Goal: Submit feedback/report problem: Submit feedback/report problem

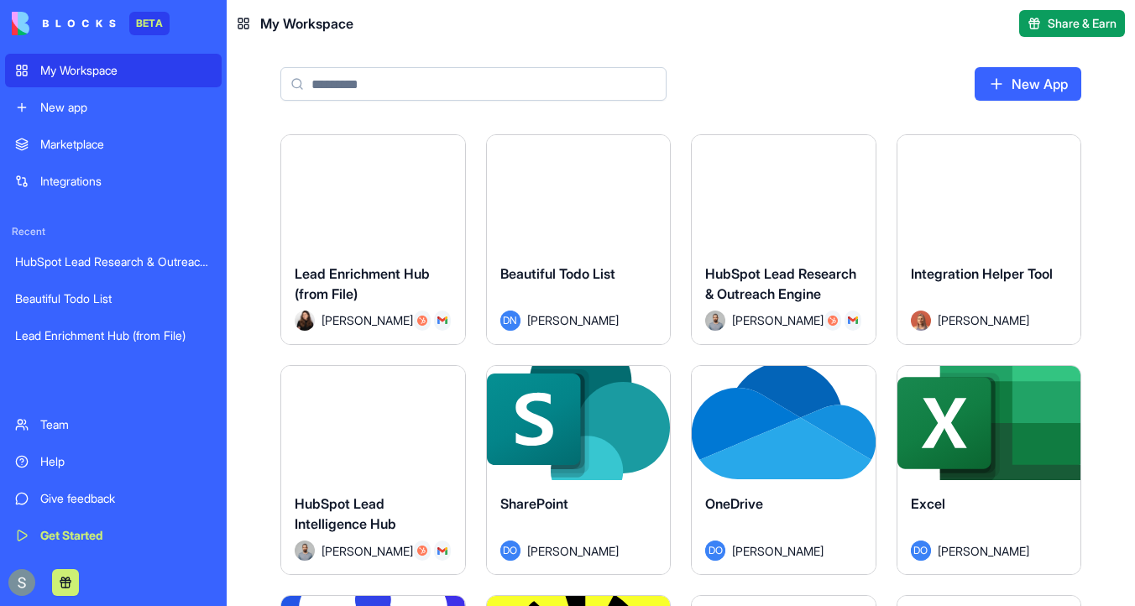
click at [399, 91] on input at bounding box center [473, 84] width 386 height 34
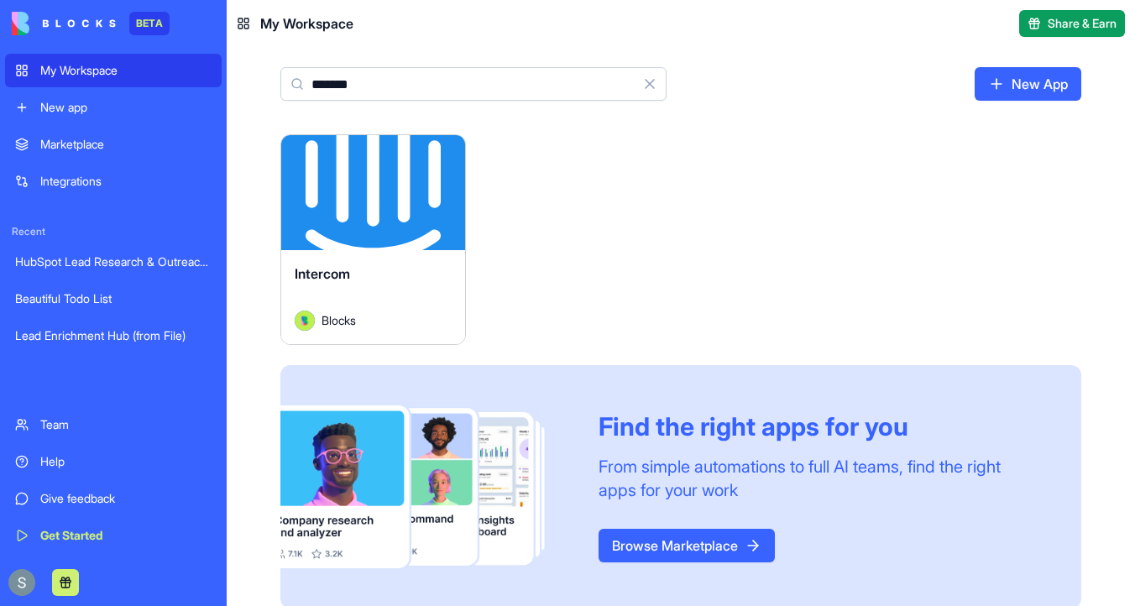
type input "*******"
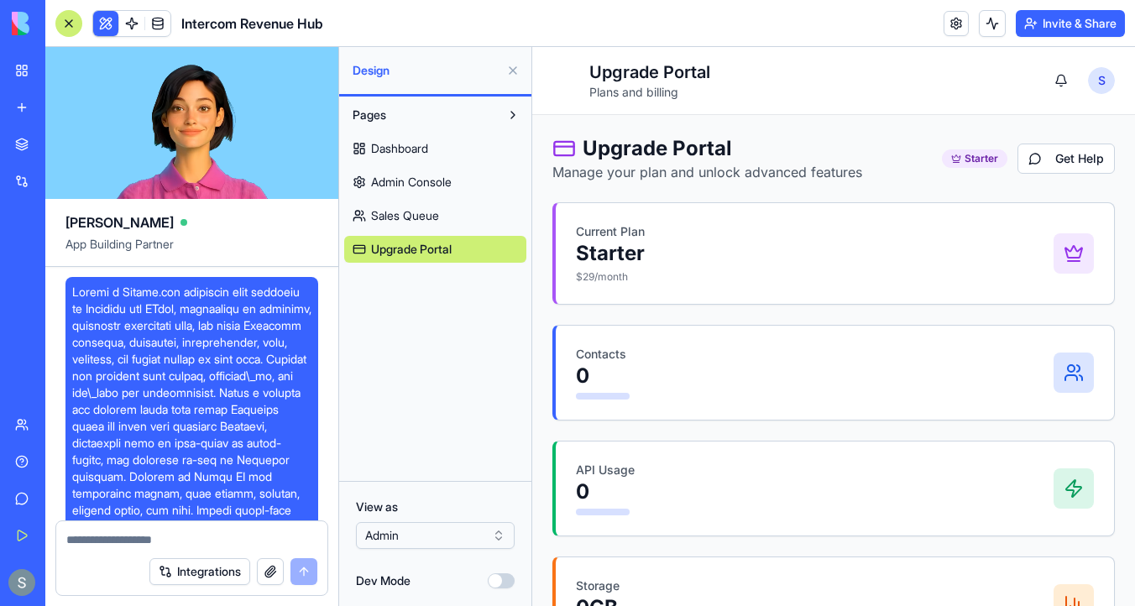
scroll to position [11461, 0]
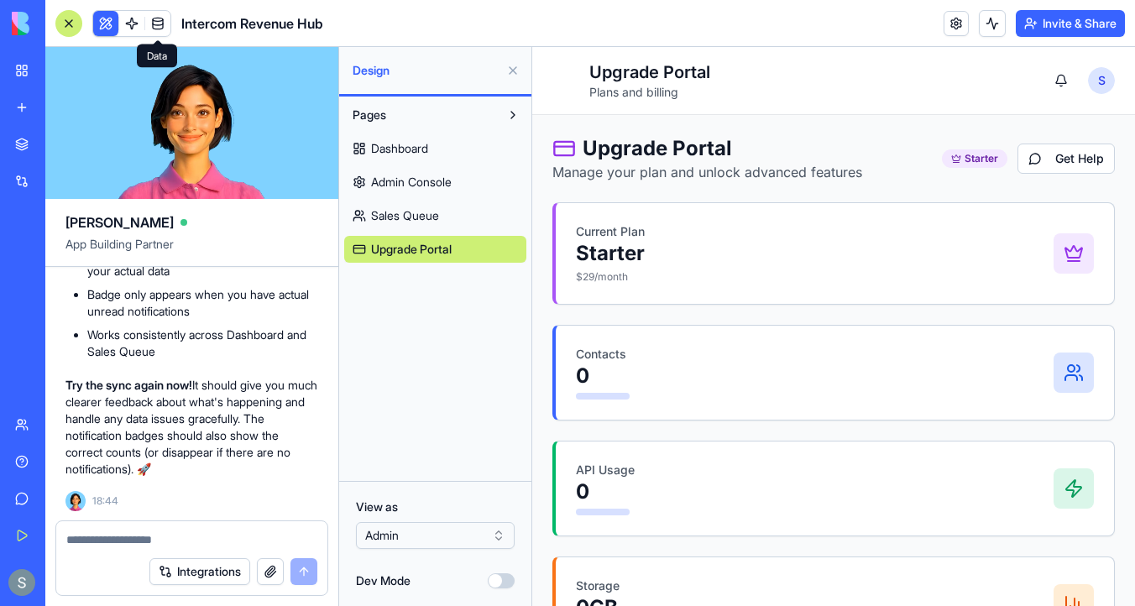
click at [159, 29] on link at bounding box center [157, 23] width 25 height 25
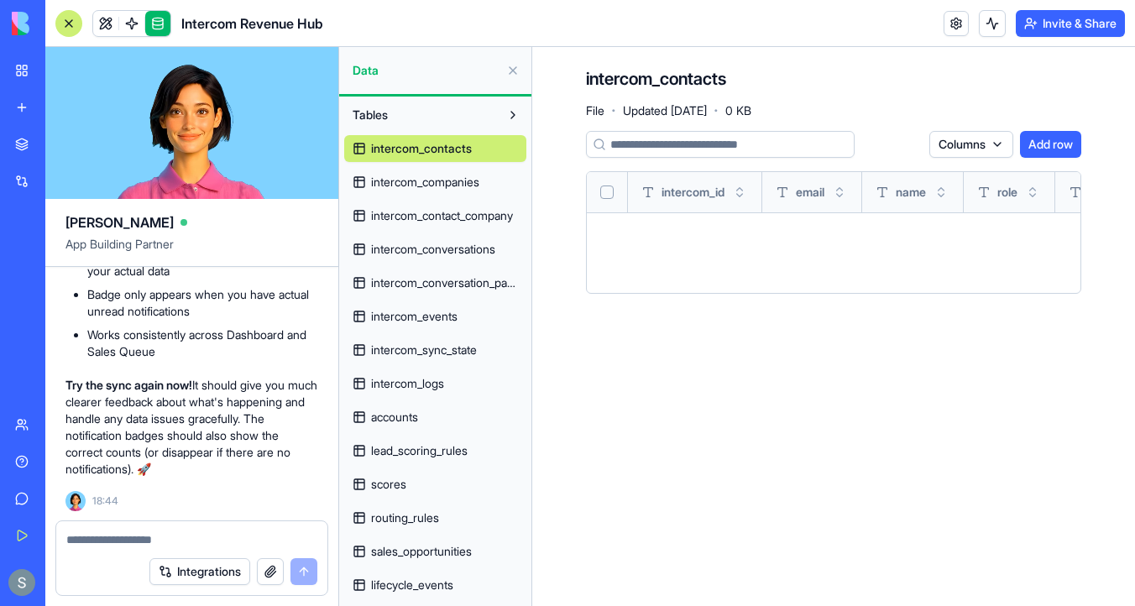
click at [407, 175] on span "intercom_companies" at bounding box center [425, 182] width 108 height 17
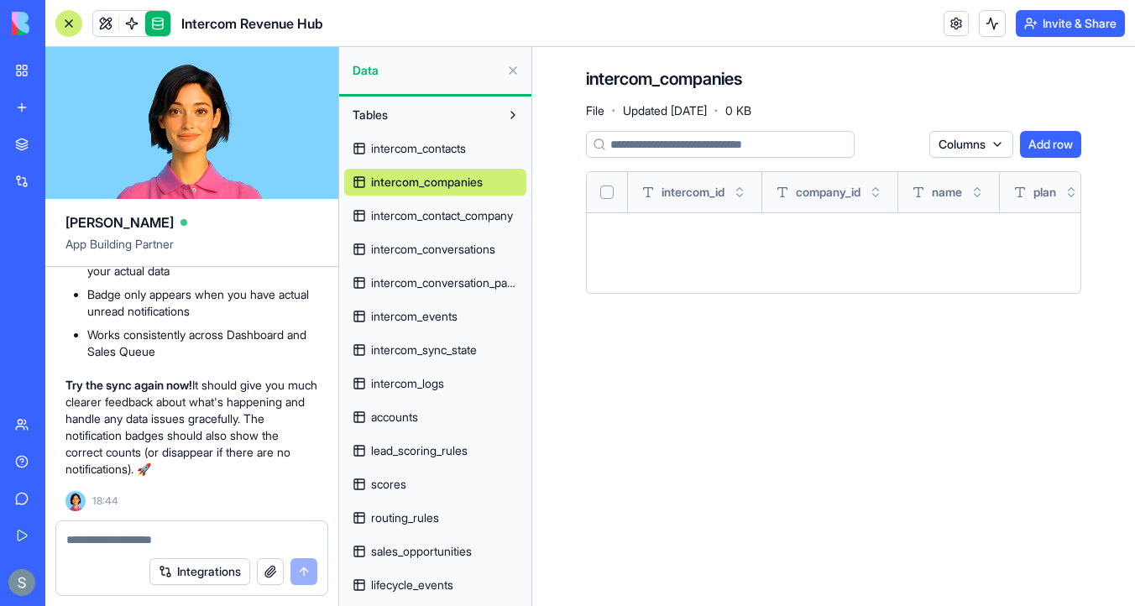
click at [159, 540] on textarea at bounding box center [191, 539] width 251 height 17
click at [96, 18] on link at bounding box center [105, 23] width 25 height 25
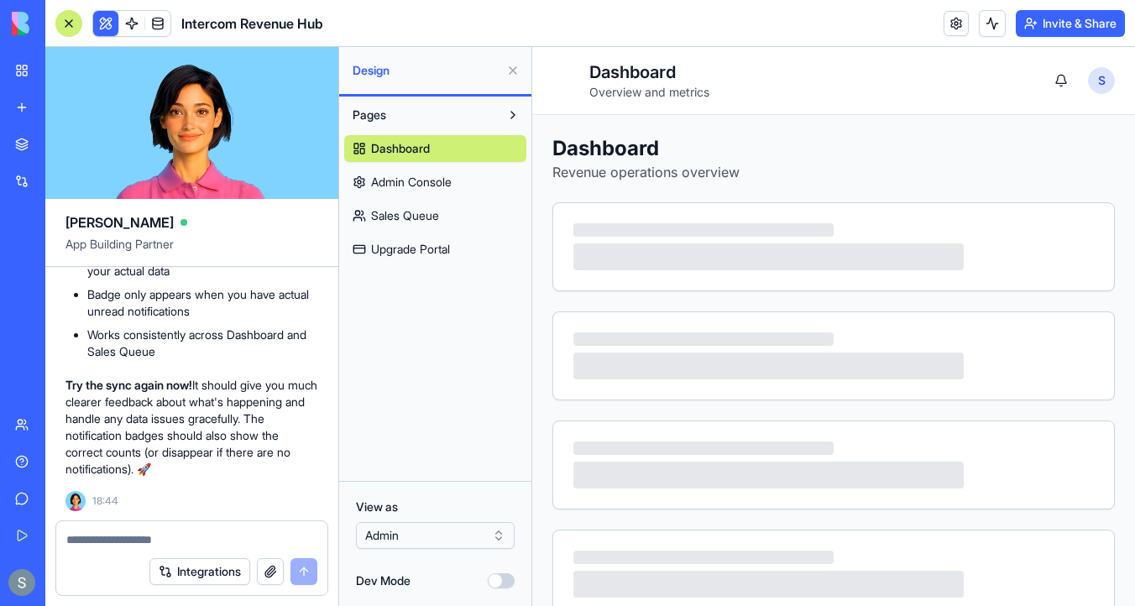
click at [449, 145] on link "Dashboard" at bounding box center [435, 148] width 182 height 27
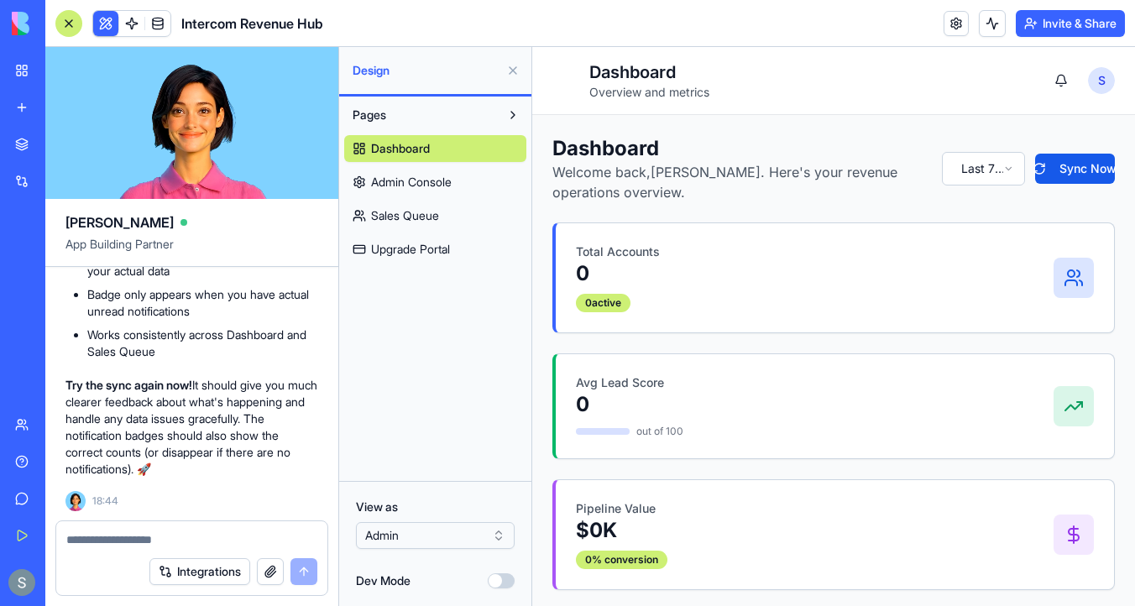
click at [433, 187] on span "Admin Console" at bounding box center [411, 182] width 81 height 17
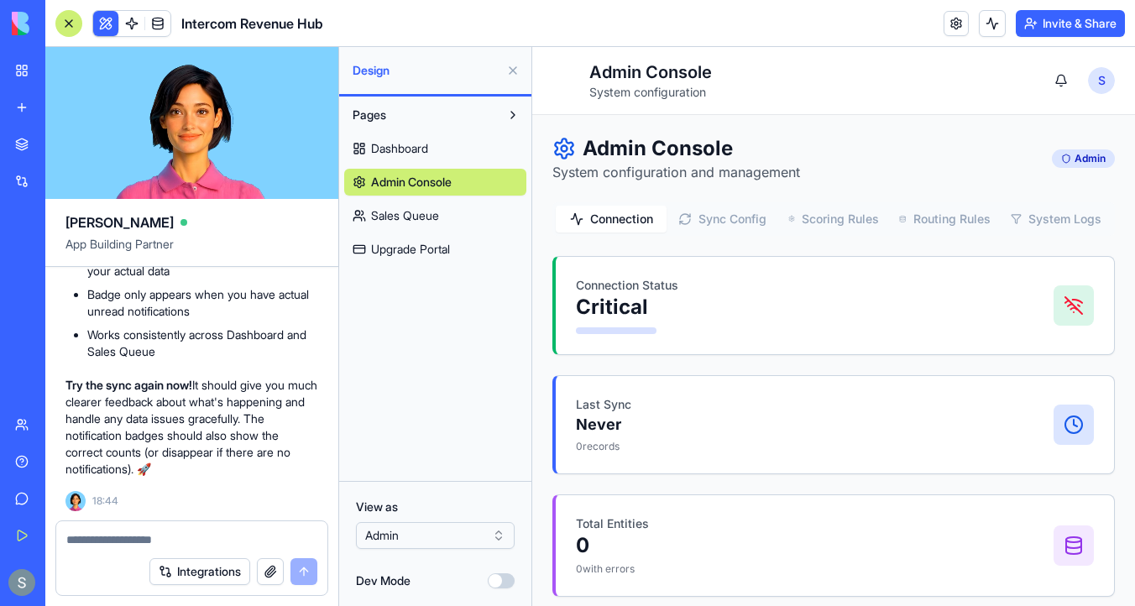
click at [435, 149] on link "Dashboard" at bounding box center [435, 148] width 182 height 27
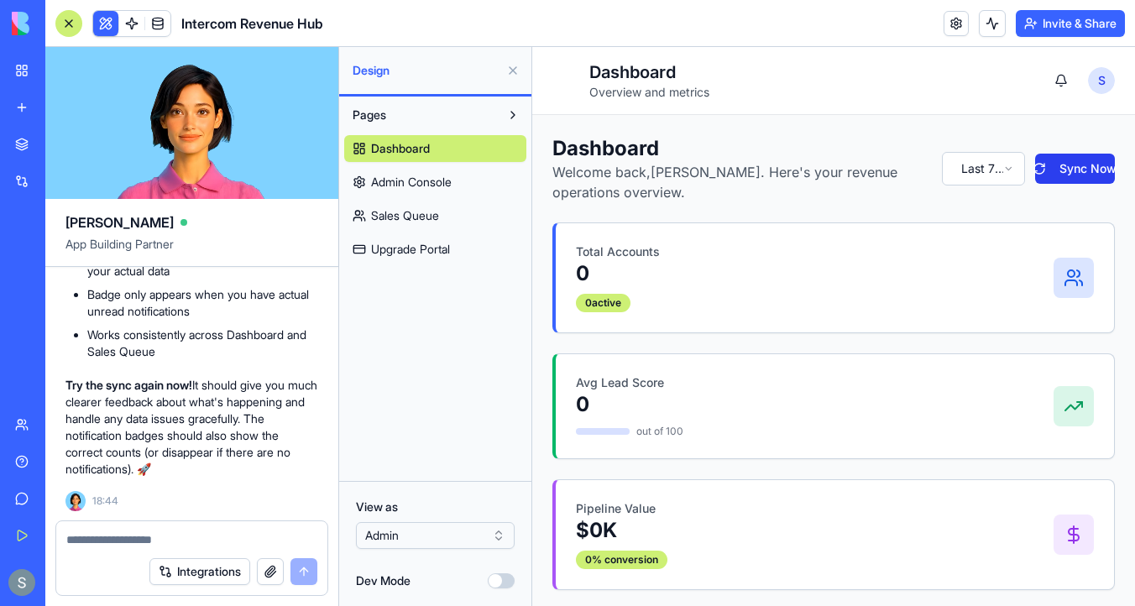
click at [1068, 159] on button "Sync Now" at bounding box center [1075, 169] width 80 height 30
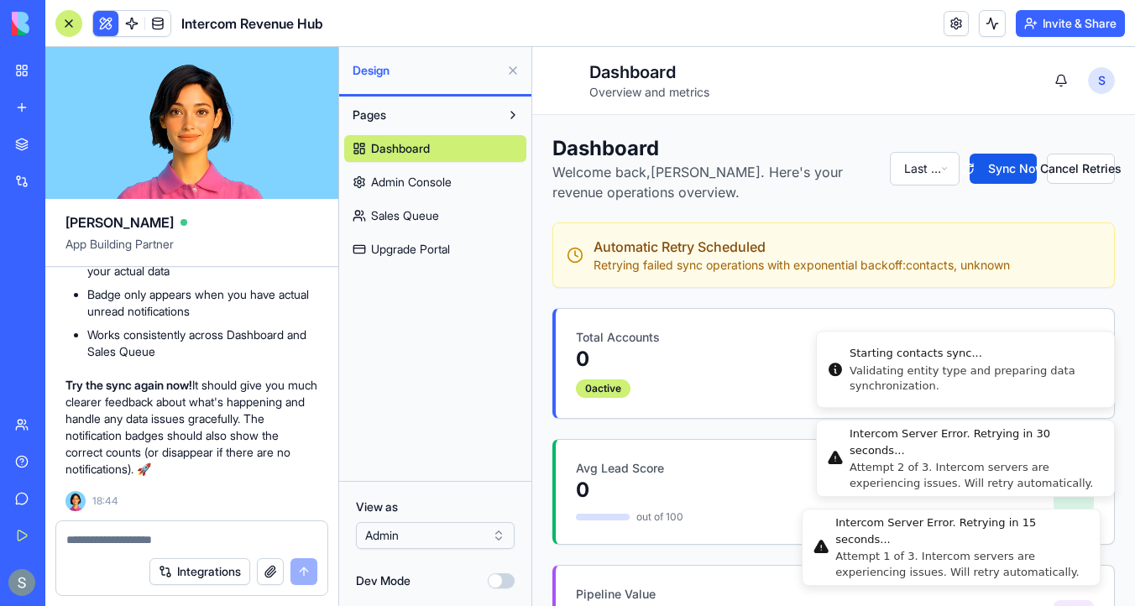
drag, startPoint x: 1015, startPoint y: 567, endPoint x: 879, endPoint y: 544, distance: 138.0
click at [877, 549] on div "Attempt 1 of 3. Intercom servers are experiencing issues. Will retry automatica…" at bounding box center [960, 564] width 251 height 30
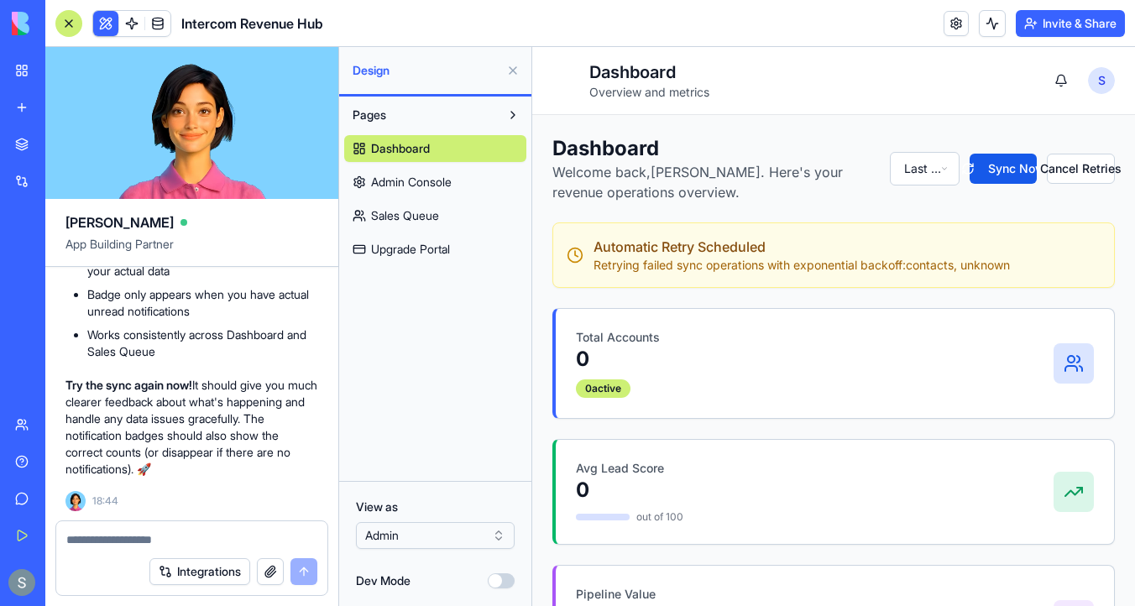
click at [89, 538] on textarea at bounding box center [191, 539] width 251 height 17
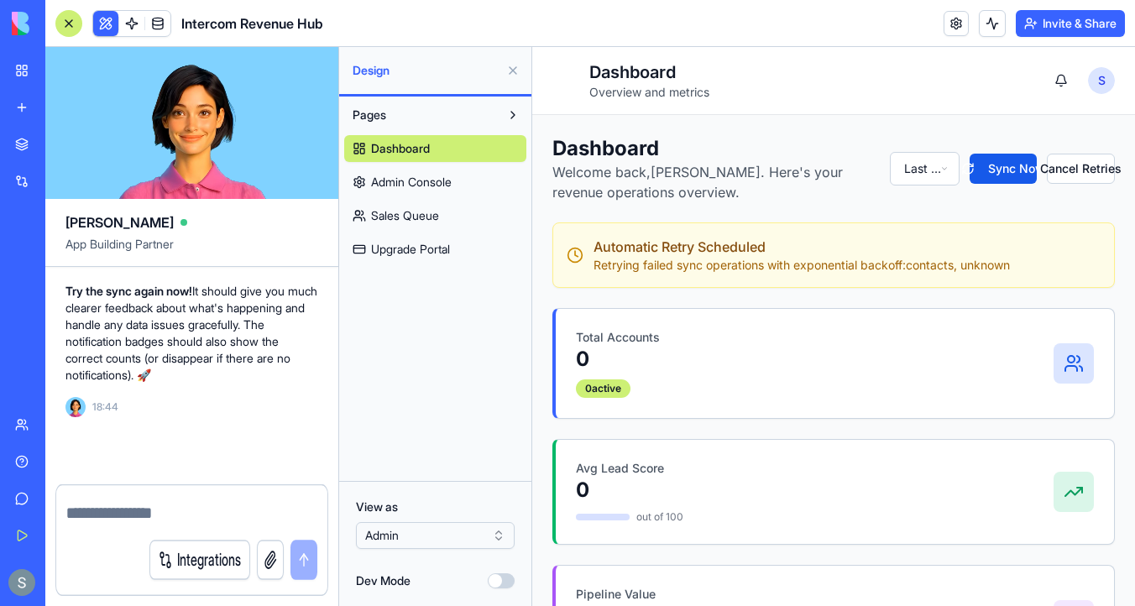
scroll to position [11555, 0]
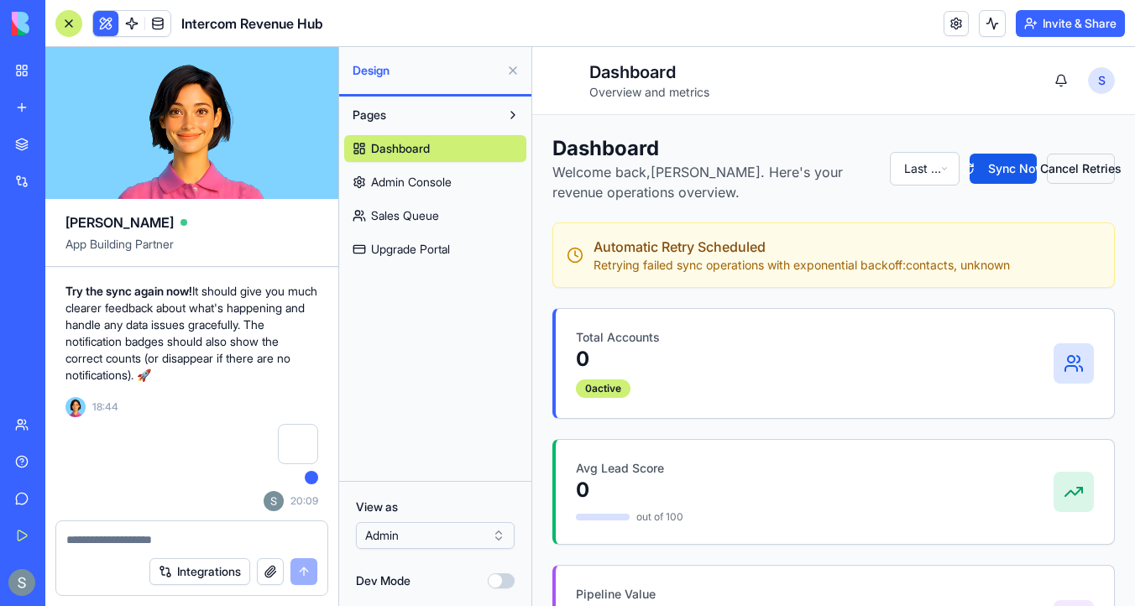
click at [1084, 163] on button "Cancel Retries" at bounding box center [1081, 169] width 68 height 30
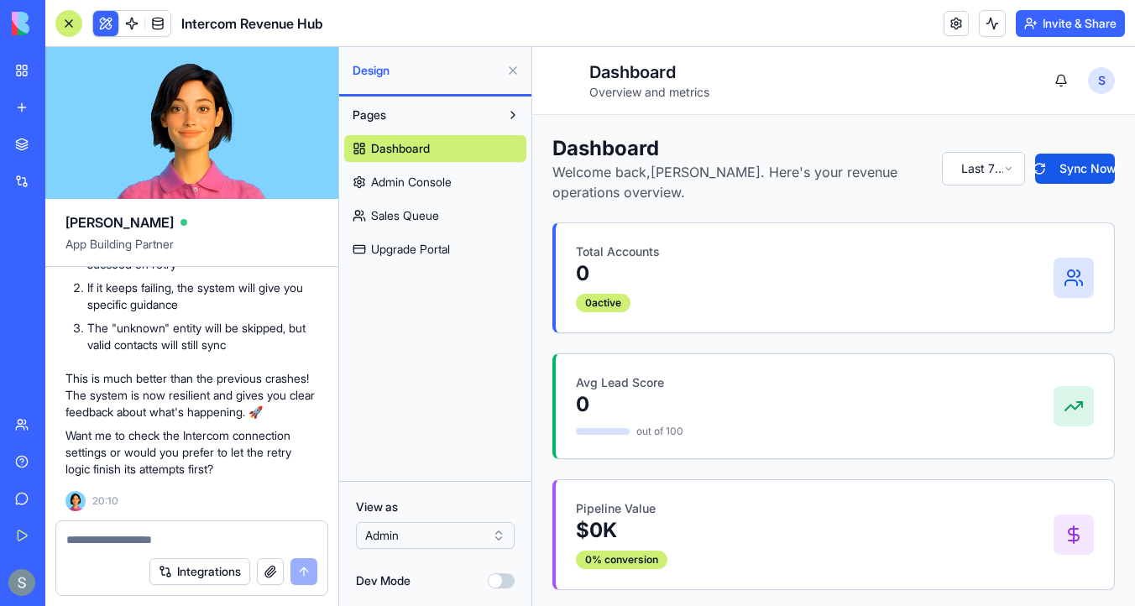
scroll to position [12256, 0]
click at [192, 535] on textarea at bounding box center [191, 539] width 251 height 17
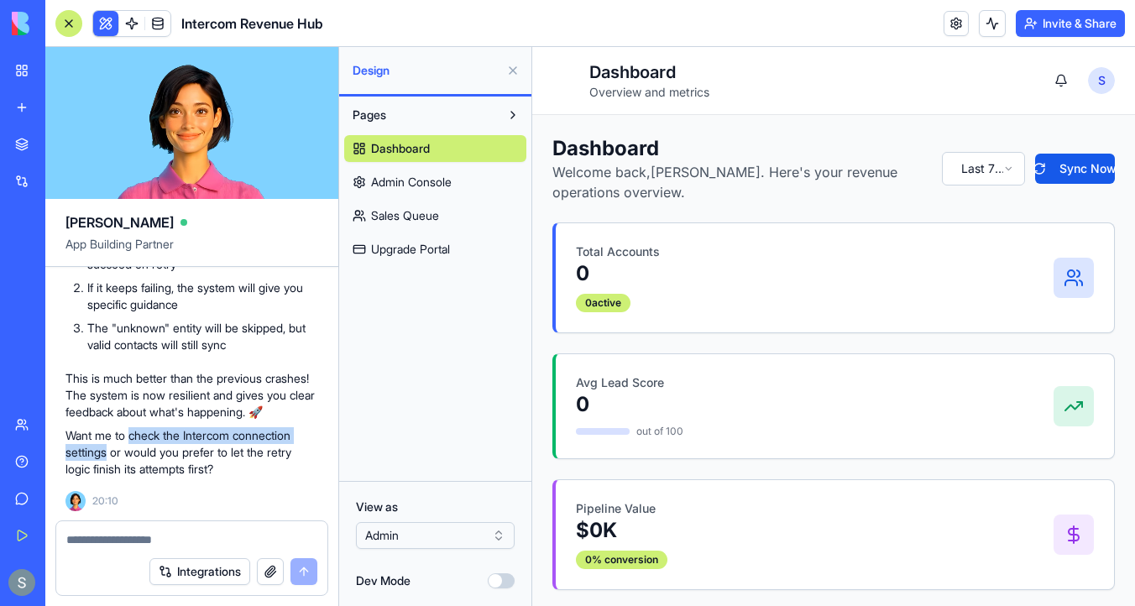
drag, startPoint x: 107, startPoint y: 453, endPoint x: 132, endPoint y: 436, distance: 30.3
click at [132, 436] on p "Want me to check the Intercom connection settings or would you prefer to let th…" at bounding box center [191, 452] width 253 height 50
copy p "check the Intercom connection settings"
click at [101, 540] on textarea at bounding box center [191, 539] width 251 height 17
paste textarea "**********"
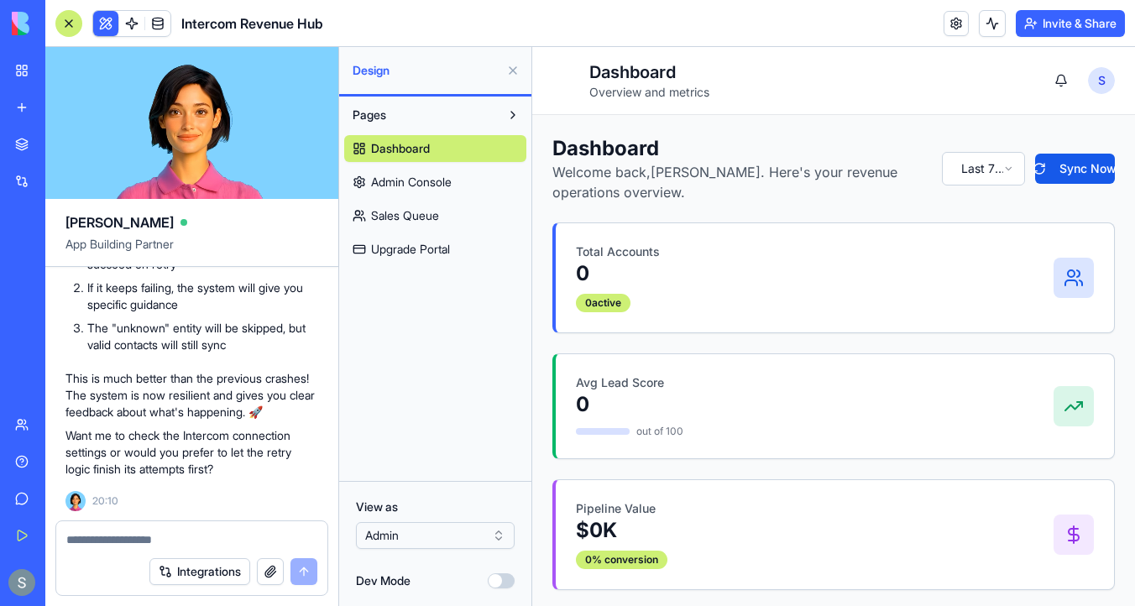
type textarea "**********"
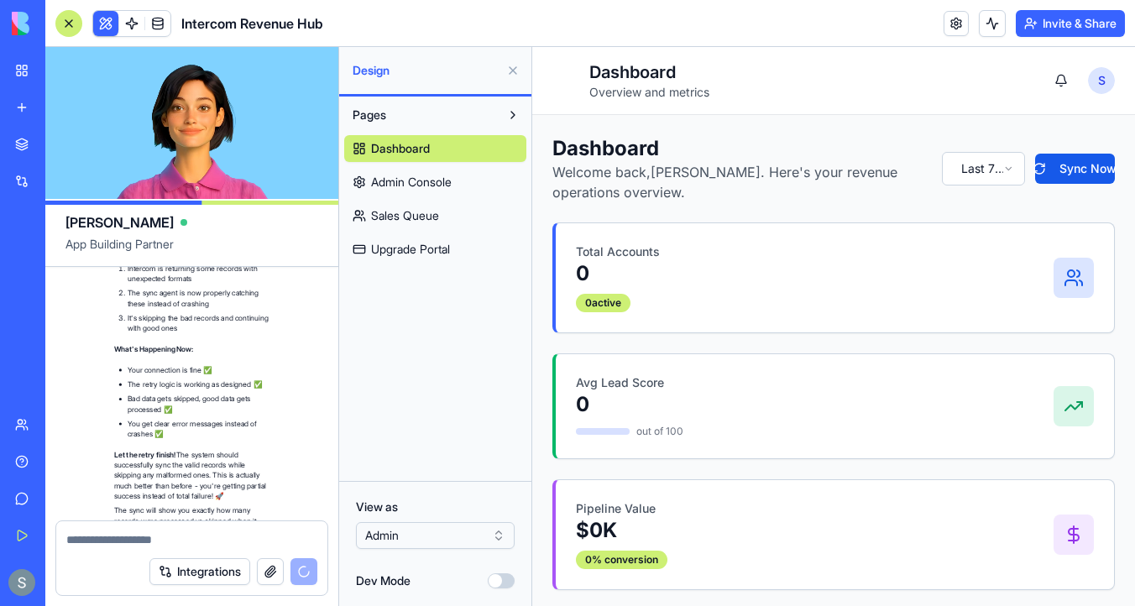
scroll to position [13062, 0]
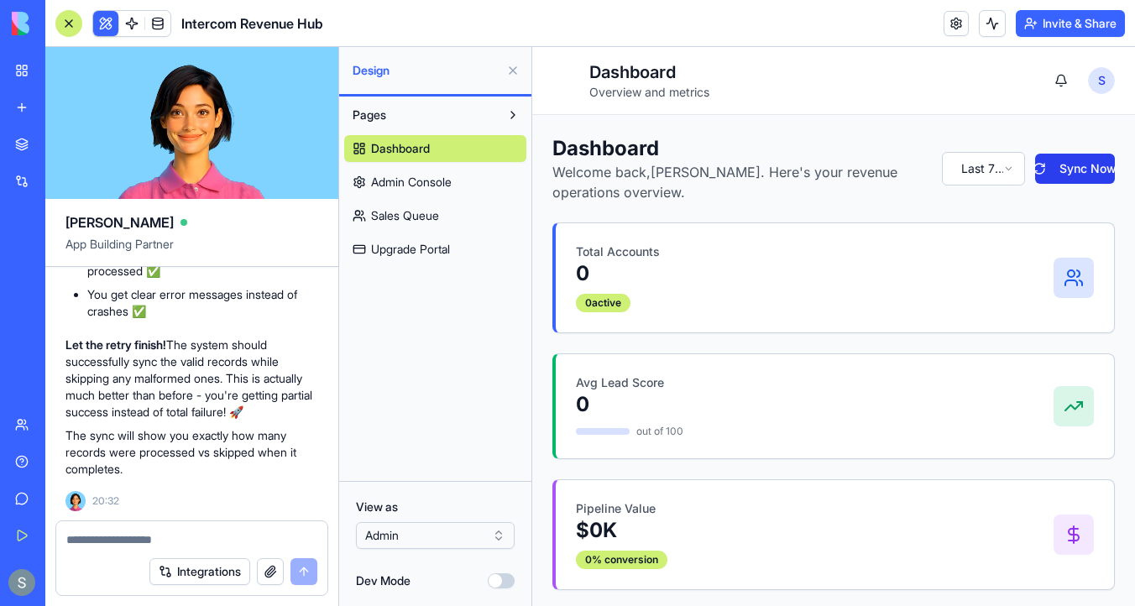
click at [1086, 170] on button "Sync Now" at bounding box center [1075, 169] width 80 height 30
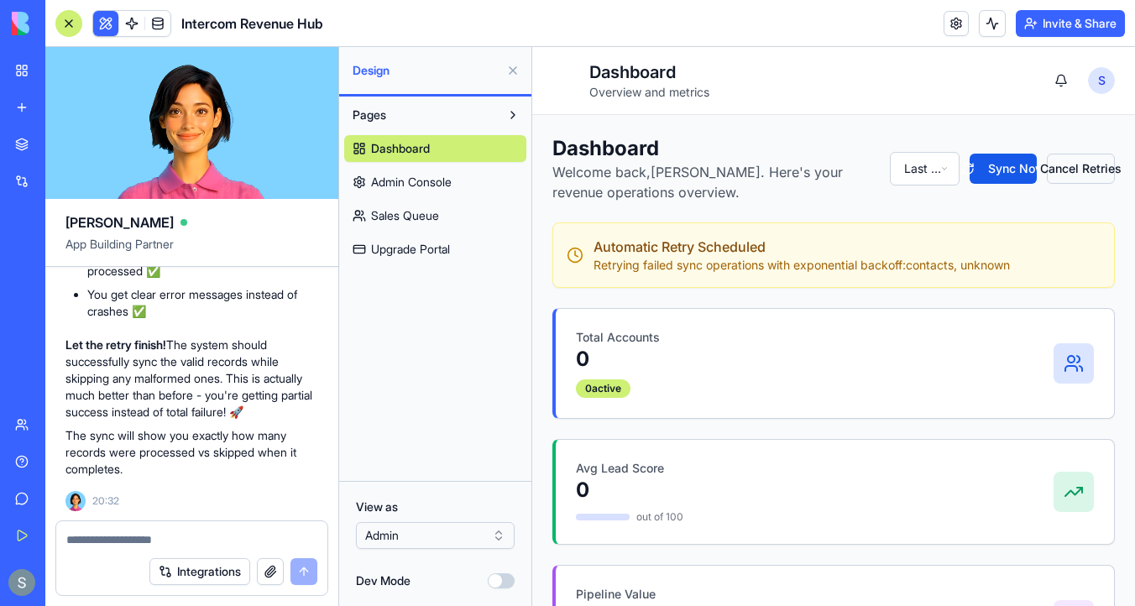
click at [1081, 169] on button "Cancel Retries" at bounding box center [1081, 169] width 68 height 30
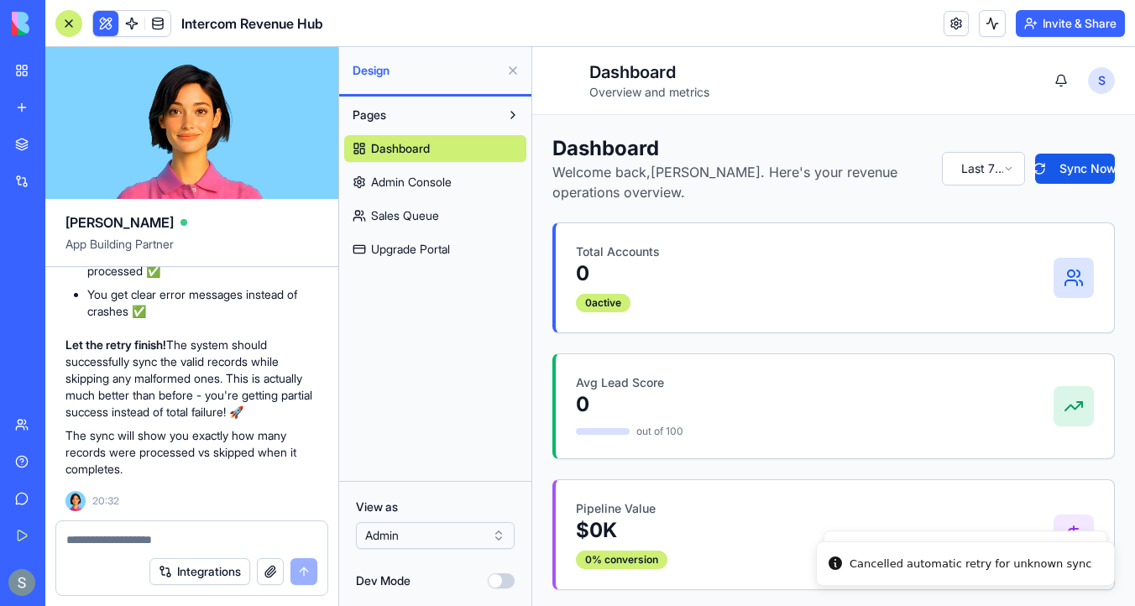
click at [220, 537] on textarea at bounding box center [191, 539] width 251 height 17
type textarea "*"
type textarea "**********"
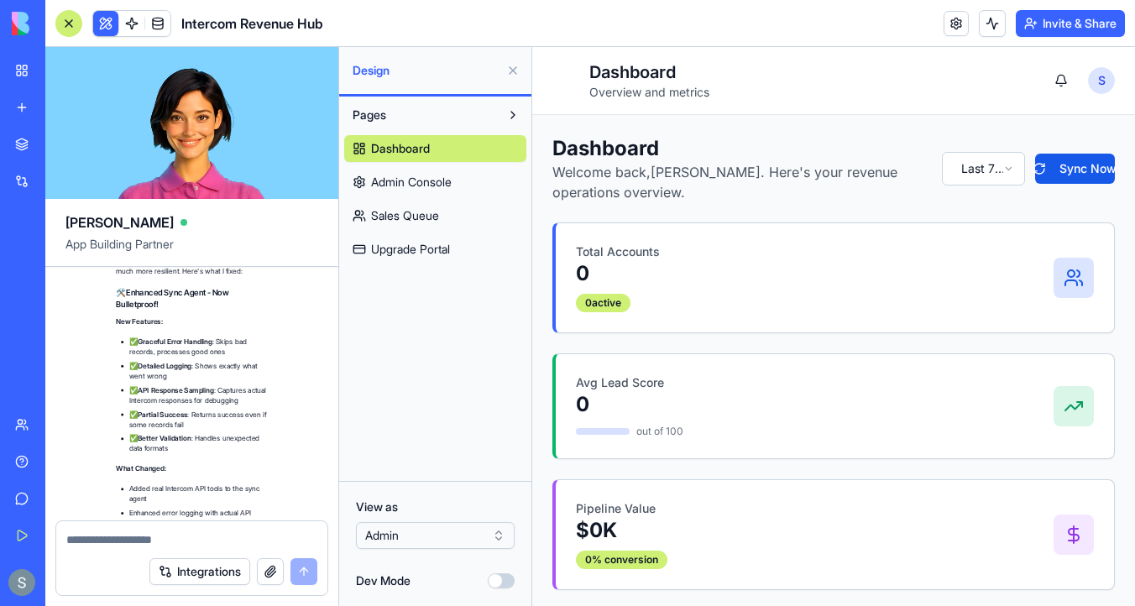
scroll to position [14116, 0]
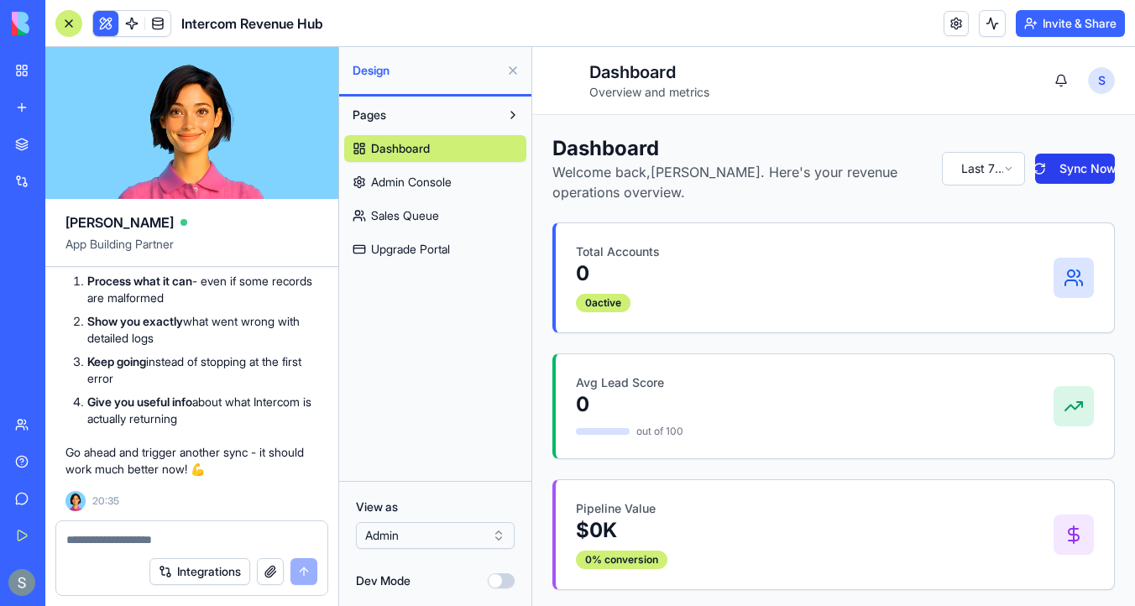
click at [1073, 172] on button "Sync Now" at bounding box center [1075, 169] width 80 height 30
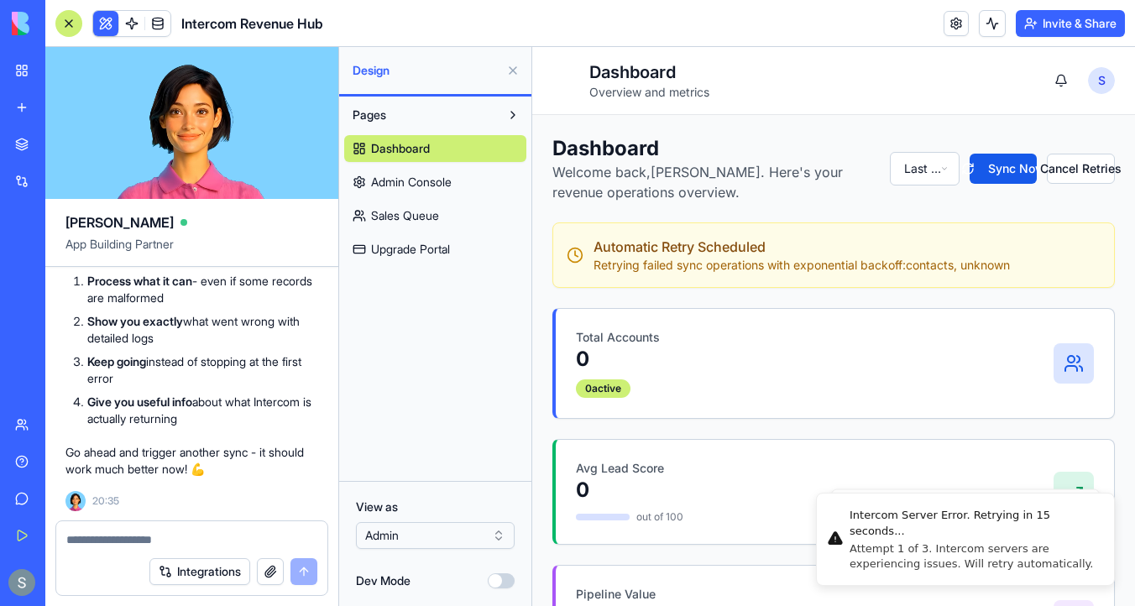
click at [155, 533] on textarea at bounding box center [191, 539] width 251 height 17
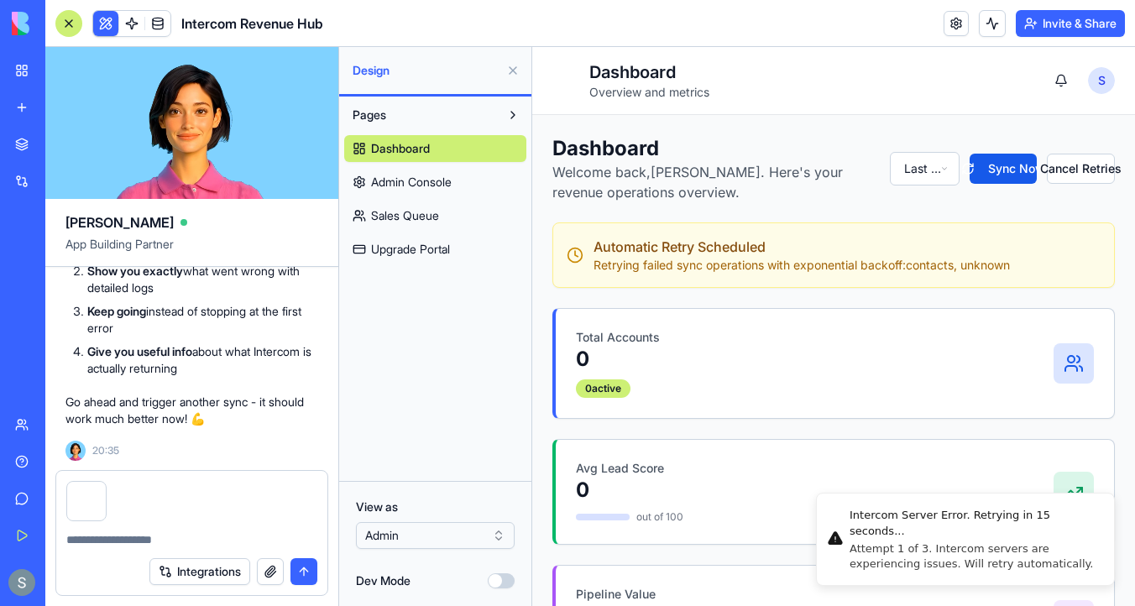
click at [300, 571] on button "submit" at bounding box center [303, 571] width 27 height 27
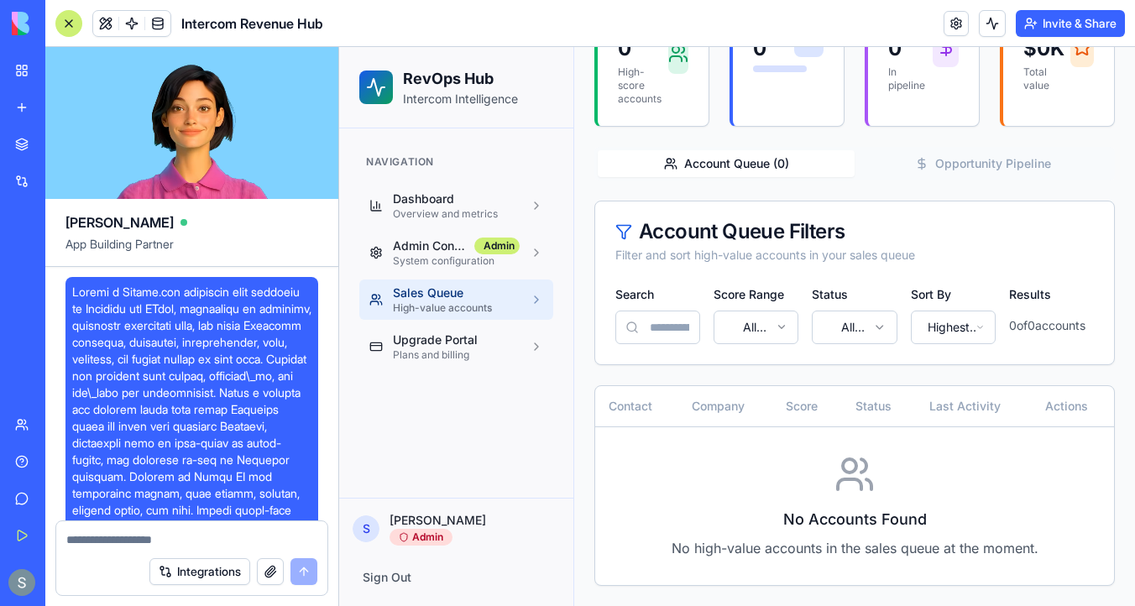
scroll to position [12256, 0]
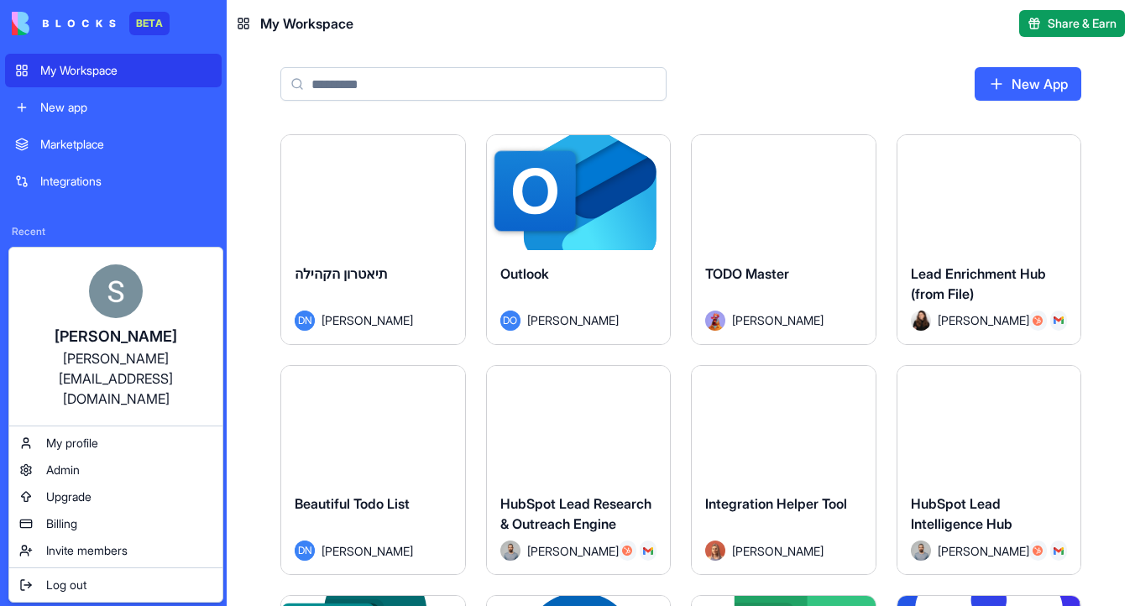
click at [281, 264] on html "BETA My Workspace New app Marketplace Integrations Recent TODO Master Outlook ת…" at bounding box center [567, 303] width 1135 height 606
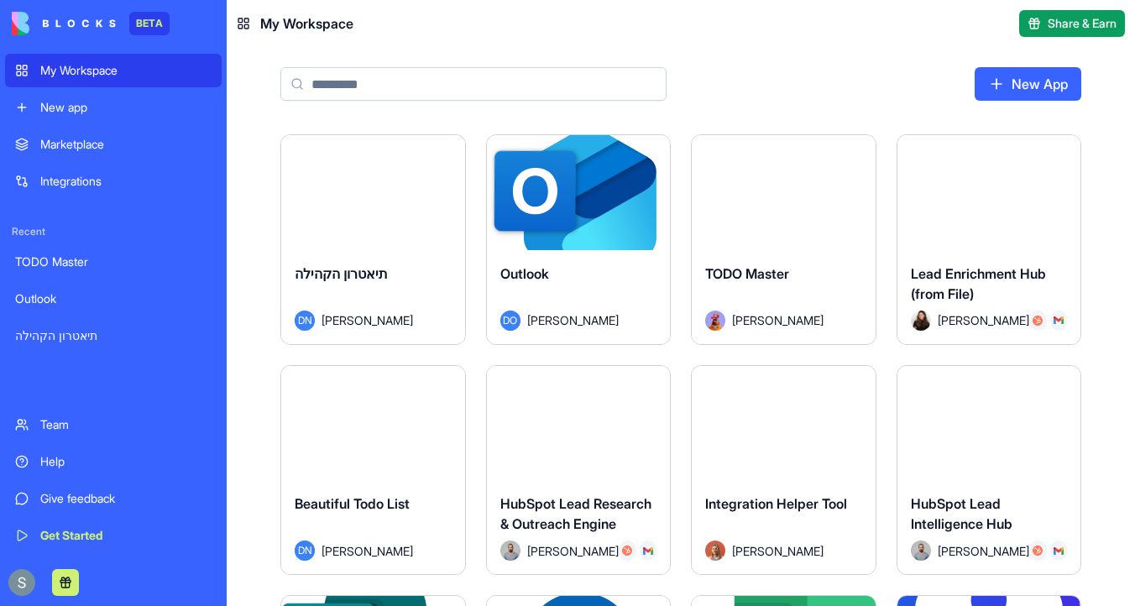
click at [51, 467] on div "Help" at bounding box center [125, 461] width 171 height 17
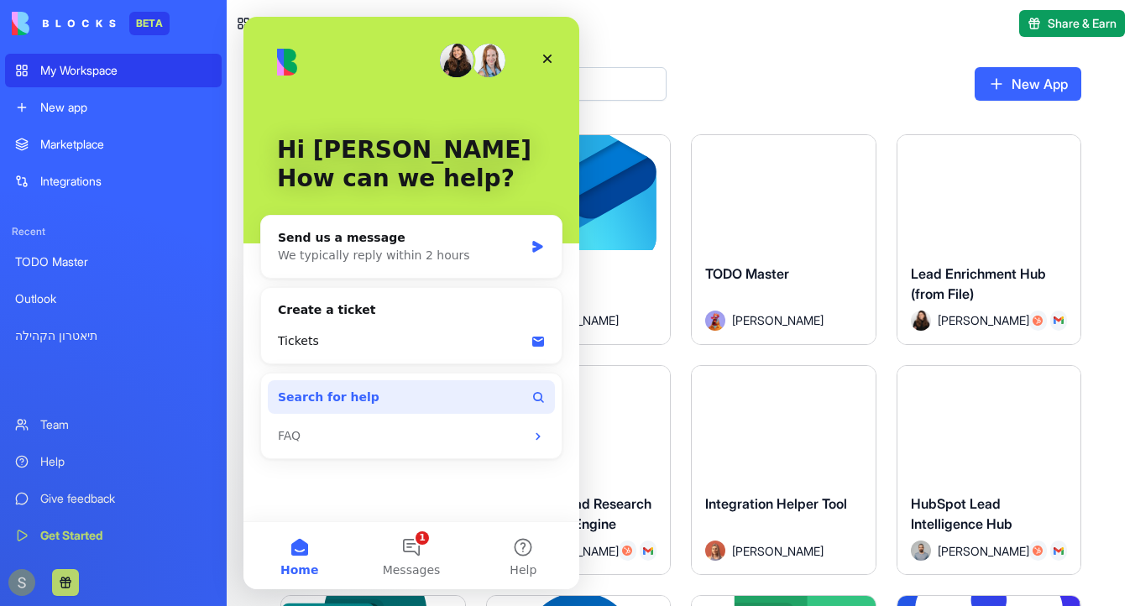
click at [341, 400] on span "Search for help" at bounding box center [329, 398] width 102 height 18
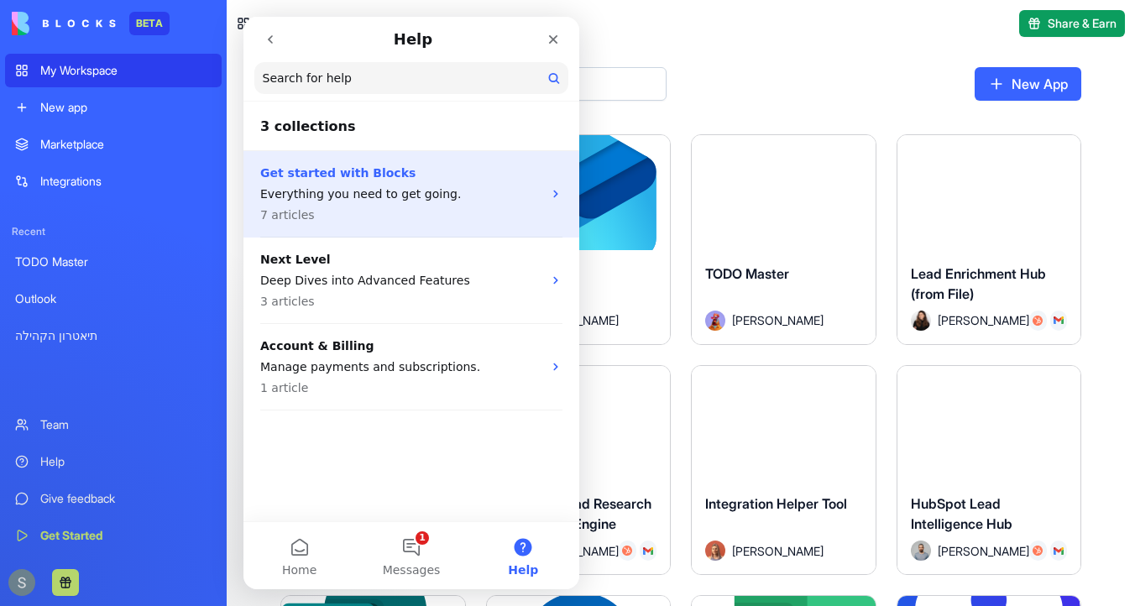
click at [379, 171] on p "Get started with Blocks" at bounding box center [401, 174] width 282 height 18
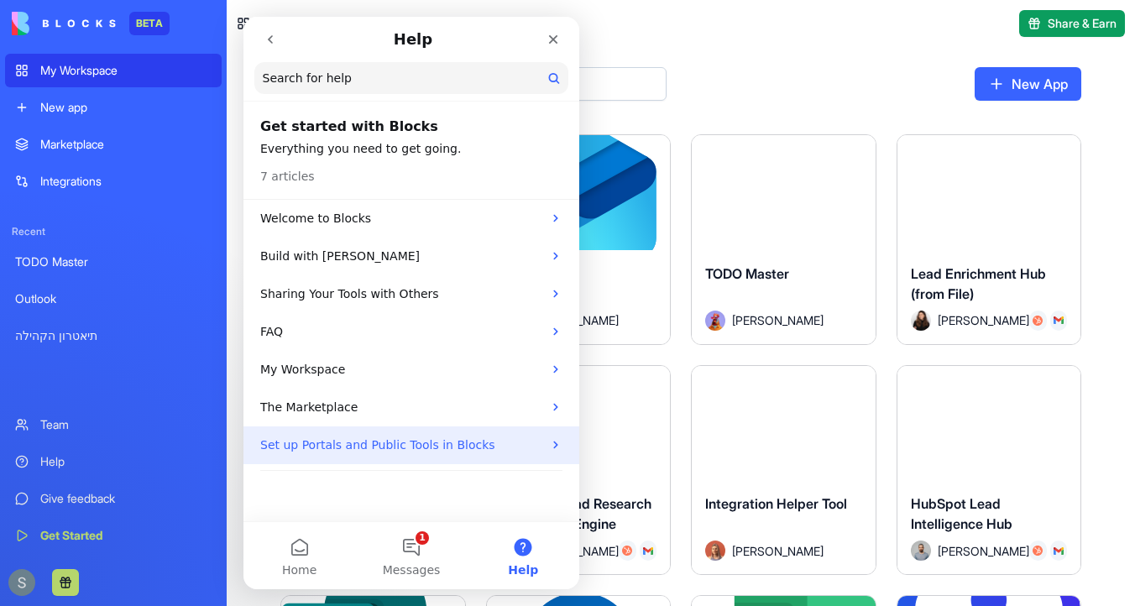
click at [406, 449] on p "Set up Portals and Public Tools in Blocks" at bounding box center [401, 445] width 282 height 18
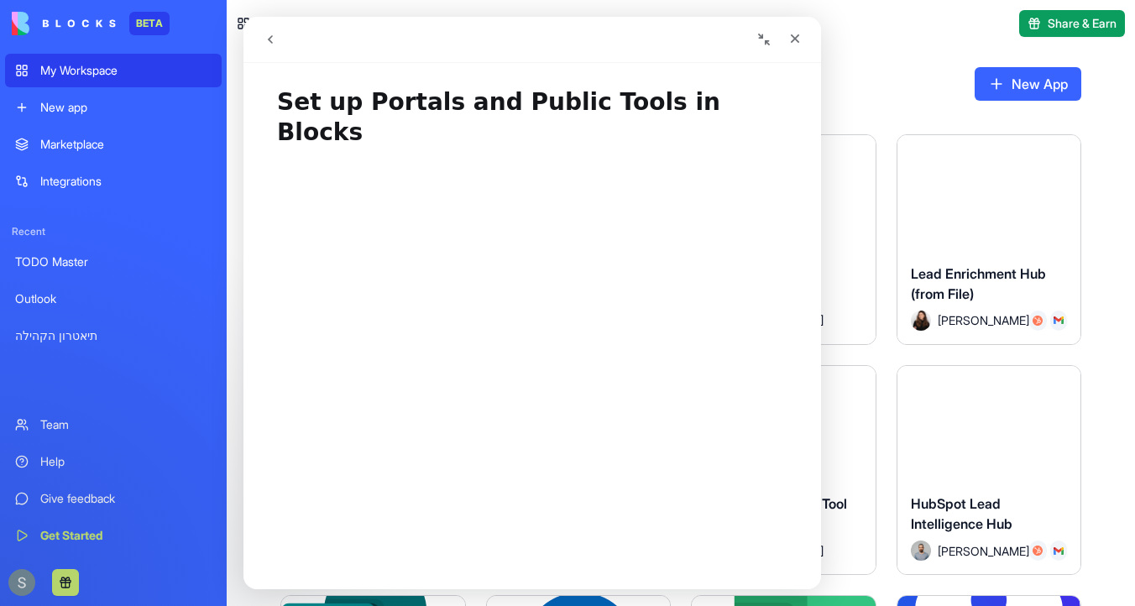
click at [267, 35] on icon "go back" at bounding box center [270, 39] width 13 height 13
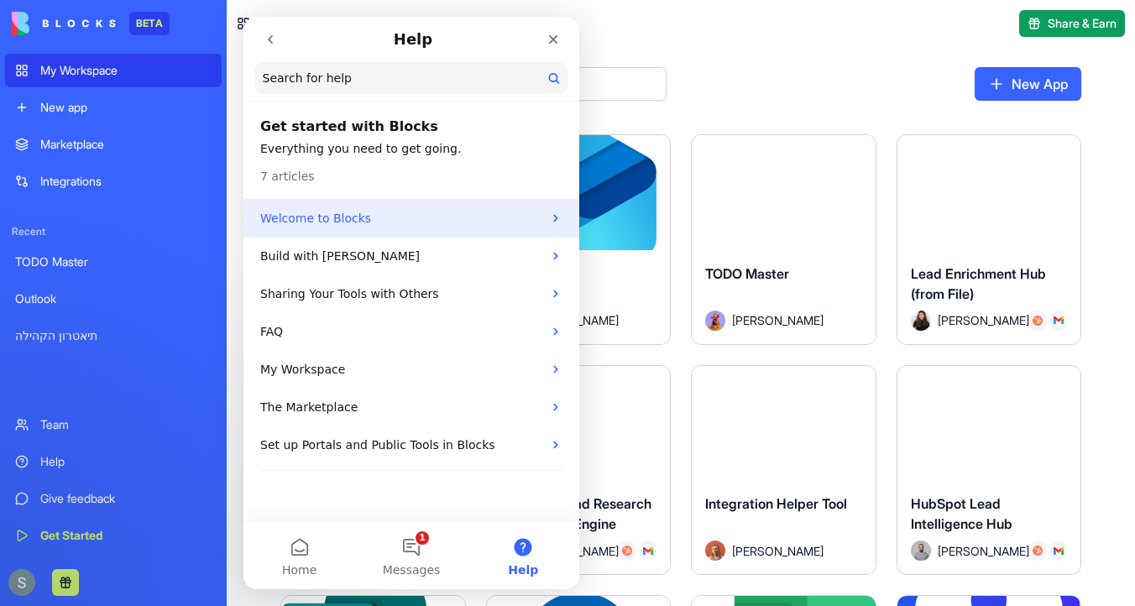
click at [399, 222] on p "Welcome to Blocks" at bounding box center [401, 219] width 282 height 18
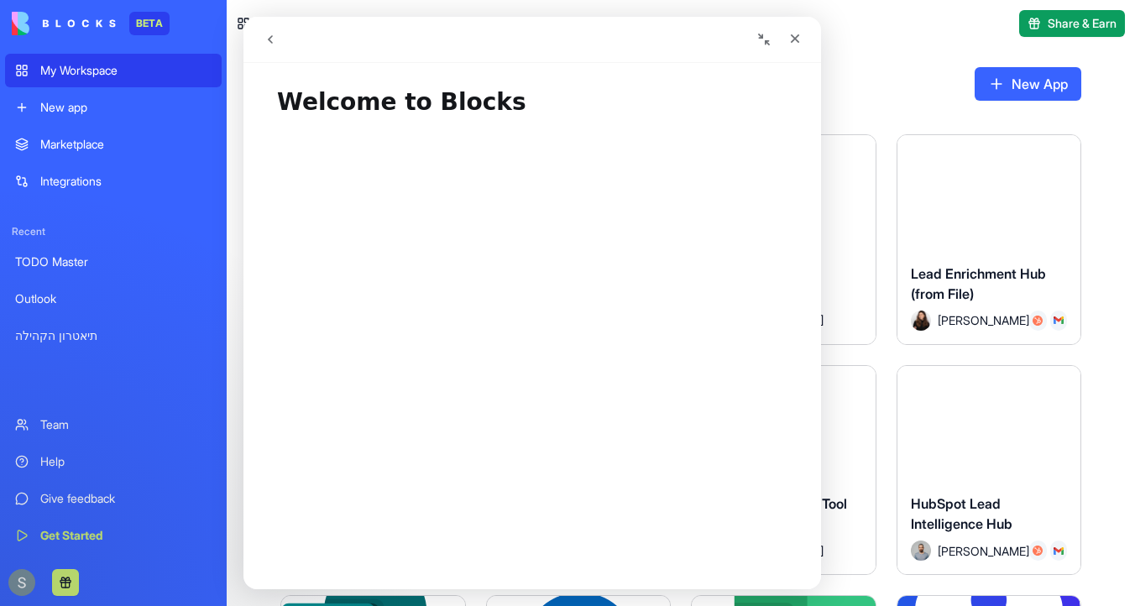
click at [271, 41] on icon "go back" at bounding box center [270, 39] width 5 height 8
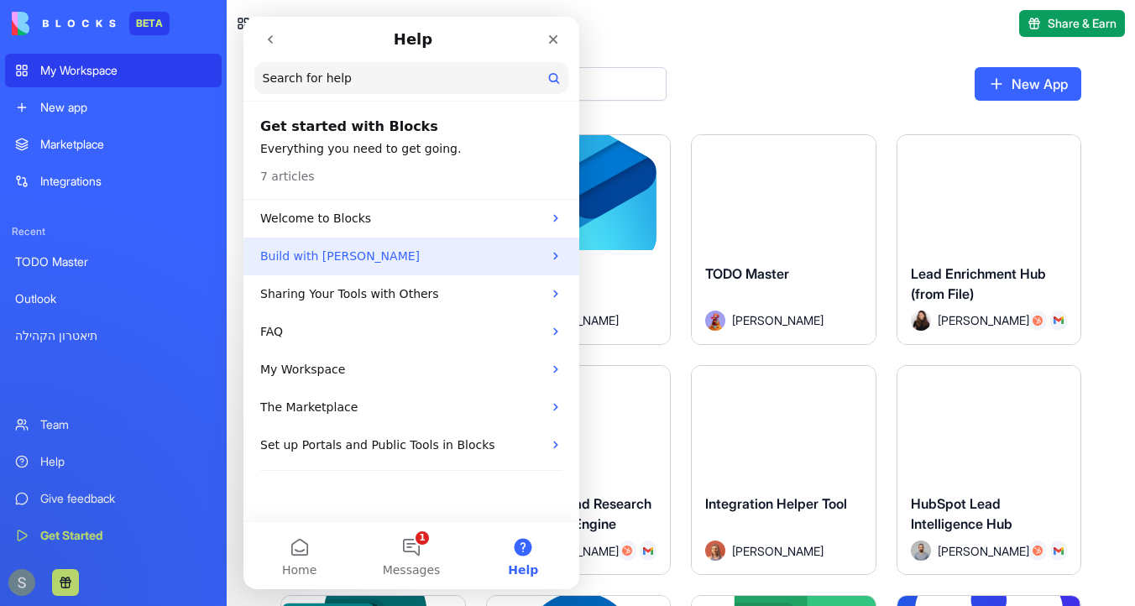
click at [435, 260] on p "Build with Ella" at bounding box center [401, 257] width 282 height 18
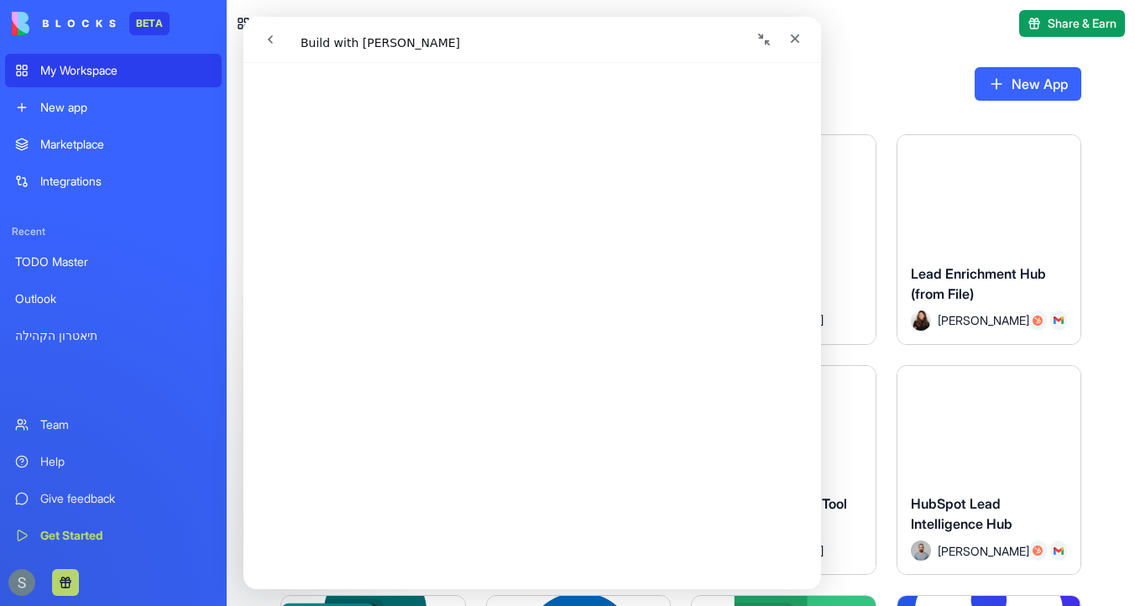
scroll to position [2083, 0]
click at [263, 29] on button "go back" at bounding box center [270, 40] width 32 height 32
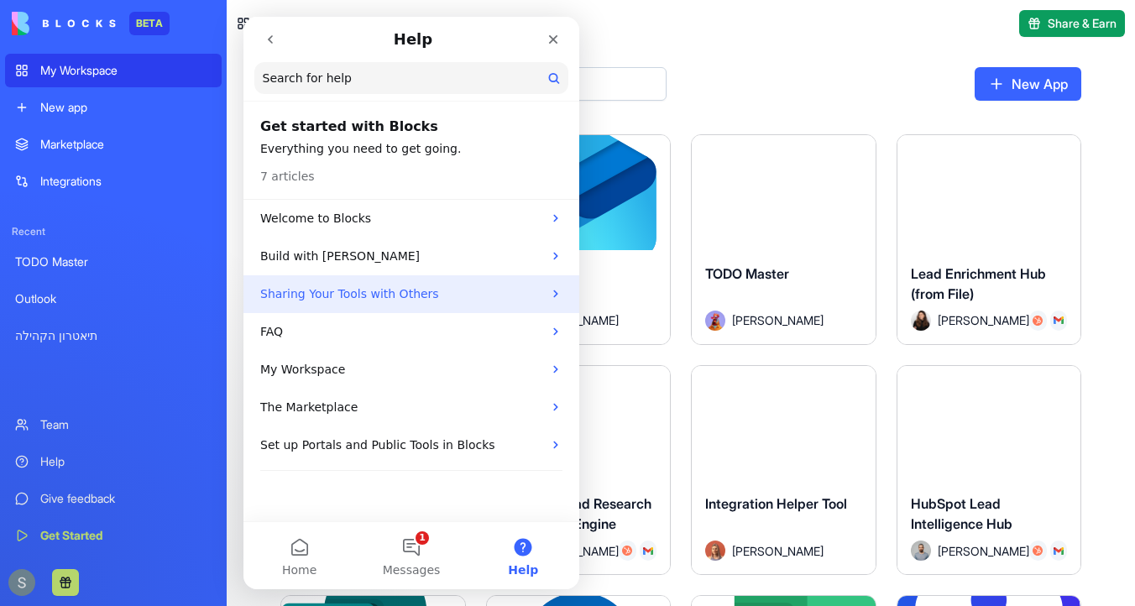
click at [354, 296] on p "Sharing Your Tools with Others" at bounding box center [401, 294] width 282 height 18
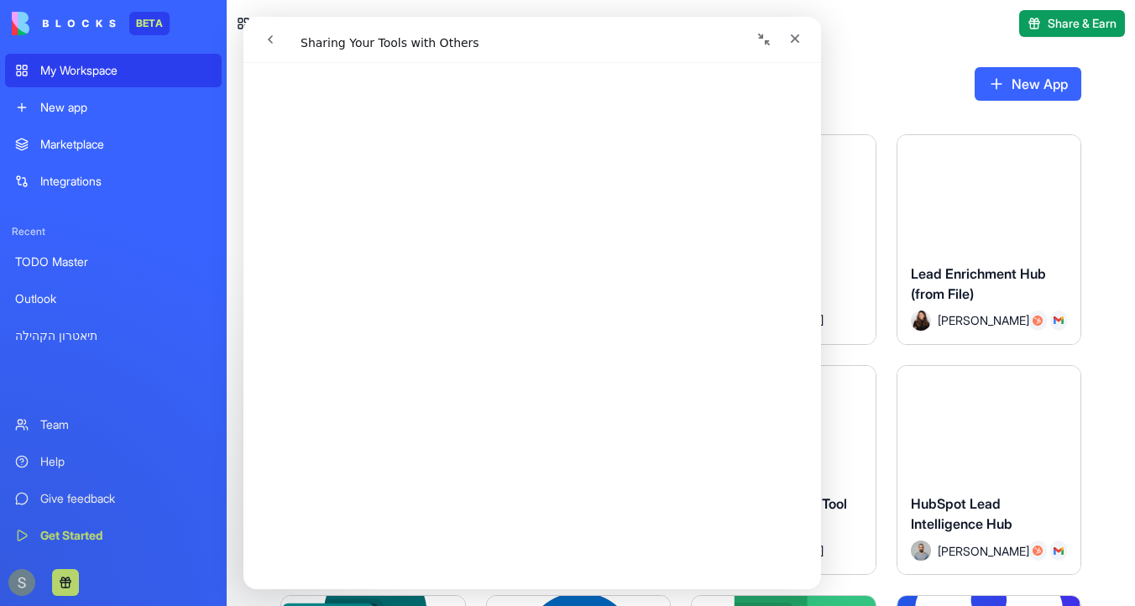
scroll to position [0, 0]
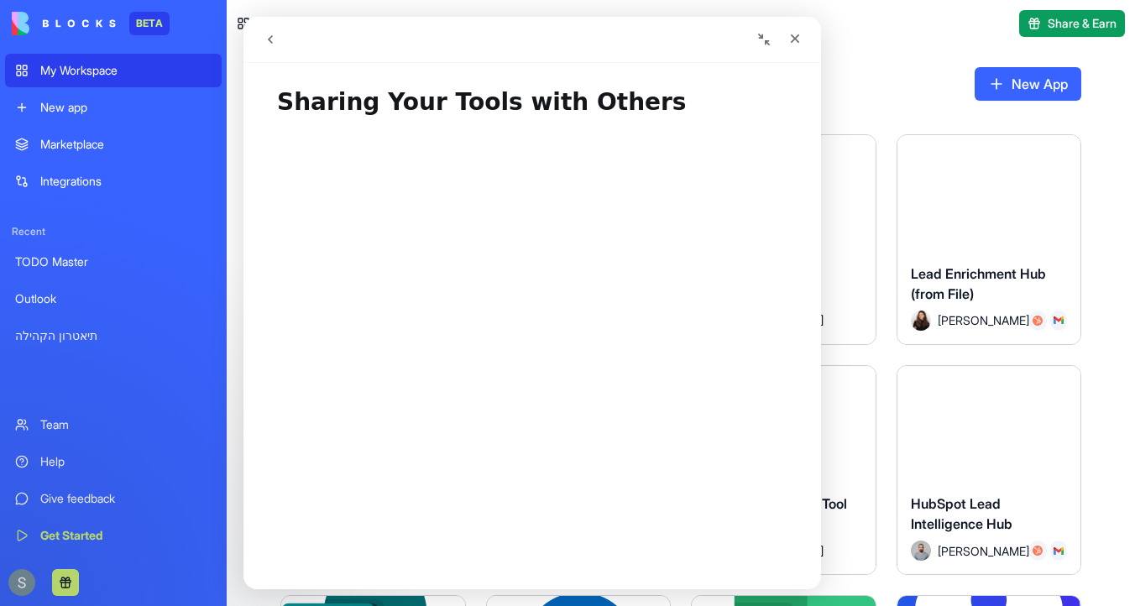
click at [271, 35] on icon "go back" at bounding box center [270, 39] width 5 height 8
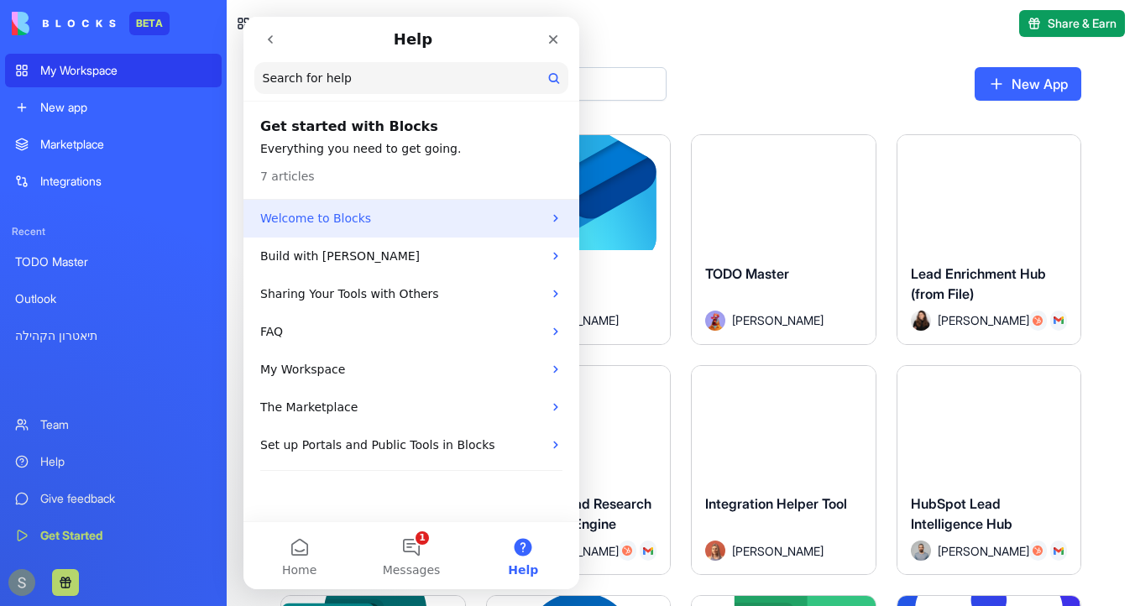
click at [336, 219] on p "Welcome to Blocks" at bounding box center [401, 219] width 282 height 18
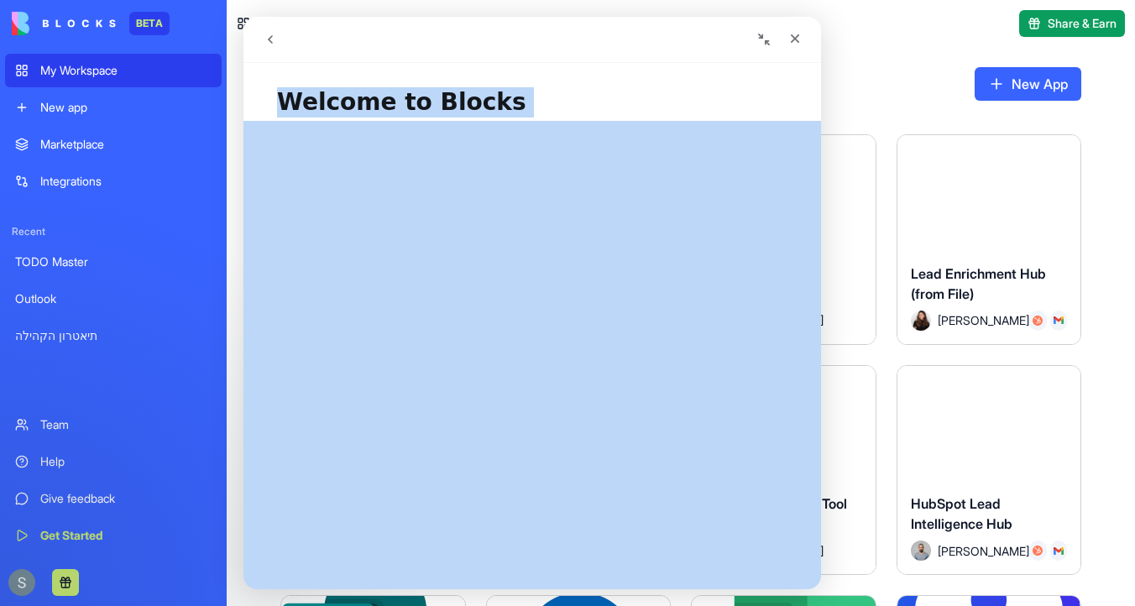
drag, startPoint x: 276, startPoint y: 95, endPoint x: 289, endPoint y: 362, distance: 267.2
click at [289, 362] on div "Welcome to Blocks Did this answer your question? 😞 😐 😃 Open in help center" at bounding box center [531, 330] width 577 height 519
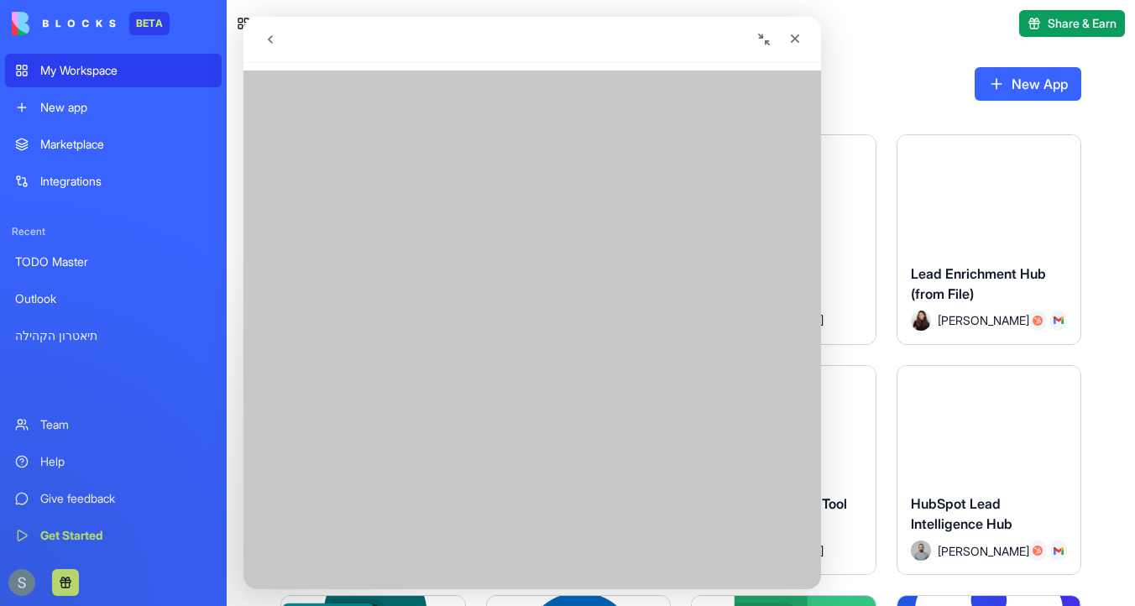
scroll to position [903, 0]
